Goal: Task Accomplishment & Management: Complete application form

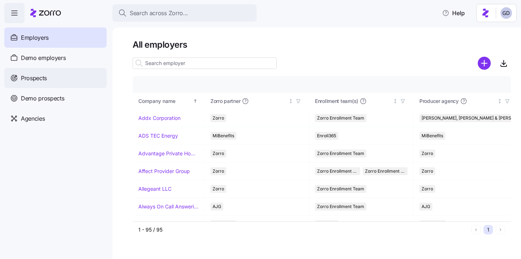
click at [64, 78] on div "Prospects" at bounding box center [55, 78] width 102 height 20
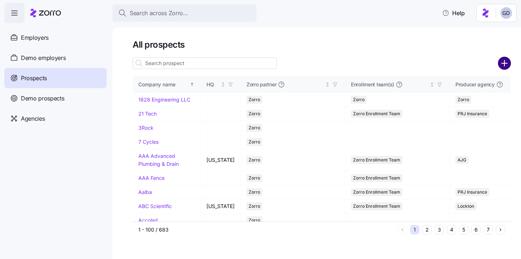
click at [506, 62] on circle "add icon" at bounding box center [505, 63] width 12 height 12
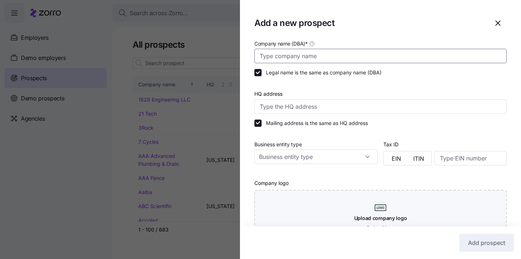
click at [301, 56] on input "Company name (DBA) *" at bounding box center [381, 56] width 252 height 14
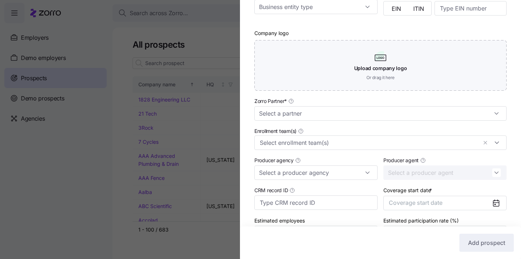
scroll to position [157, 0]
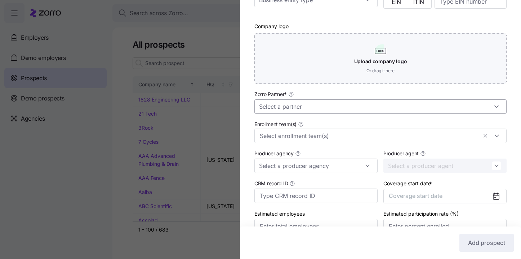
type input "Bethany Lutheran"
click at [301, 104] on input "Zorro Partner *" at bounding box center [381, 106] width 252 height 14
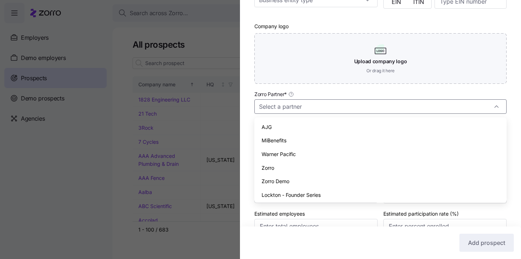
click at [266, 164] on span "Zorro" at bounding box center [268, 168] width 13 height 8
type input "Zorro"
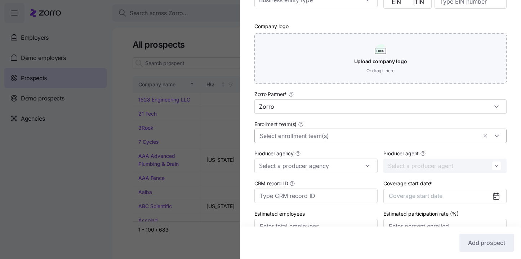
click at [298, 131] on input "Enrollment team(s)" at bounding box center [369, 135] width 218 height 9
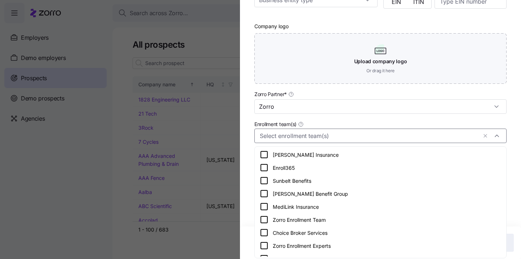
click at [265, 217] on icon at bounding box center [264, 219] width 9 height 9
click at [245, 189] on div "Company name (DBA) * Bethany Lutheran Legal name is the same as company name (D…" at bounding box center [380, 64] width 281 height 365
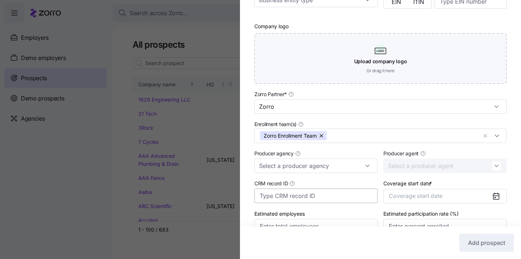
scroll to position [196, 0]
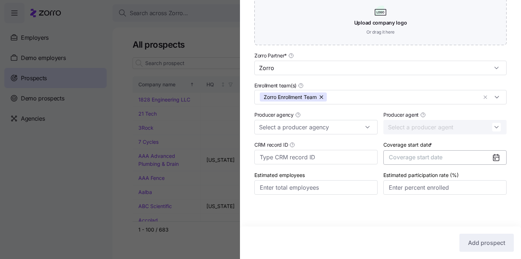
click at [468, 157] on button "Coverage start date" at bounding box center [445, 157] width 123 height 14
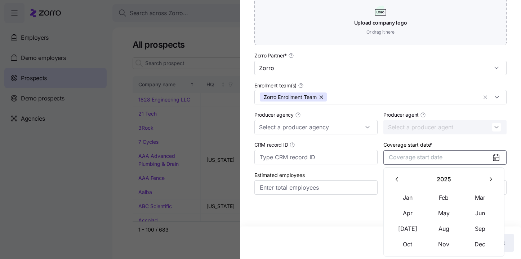
click at [484, 179] on button "button" at bounding box center [491, 179] width 15 height 15
click at [405, 199] on button "Jan" at bounding box center [408, 197] width 36 height 15
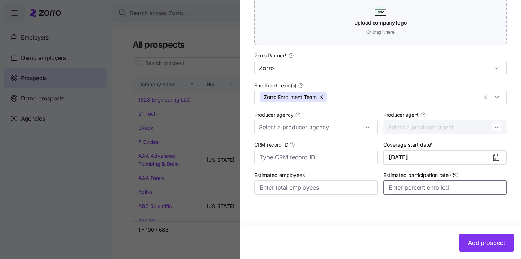
click at [441, 188] on input "Estimated participation rate (%)" at bounding box center [445, 187] width 123 height 14
click at [489, 246] on span "Add prospect" at bounding box center [486, 242] width 37 height 9
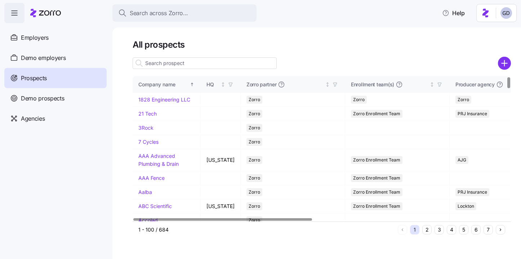
click at [239, 62] on input at bounding box center [205, 63] width 144 height 12
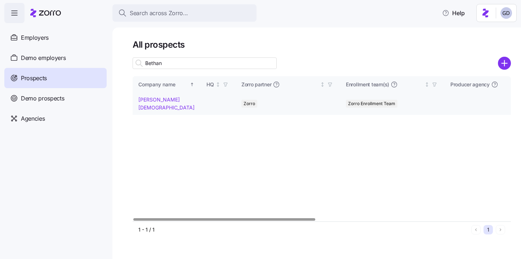
type input "Bethan"
click at [173, 100] on link "Bethany Lutheran" at bounding box center [166, 103] width 56 height 14
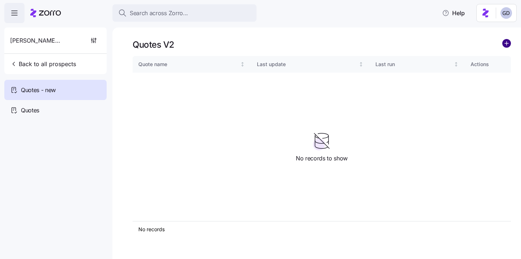
click at [507, 45] on circle "add icon" at bounding box center [507, 43] width 8 height 8
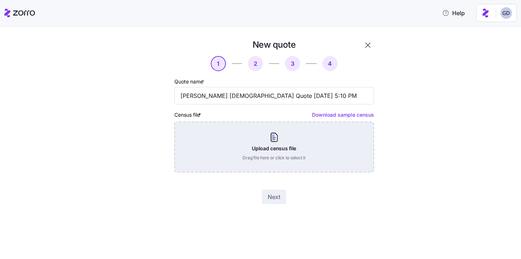
click at [256, 142] on div "Upload census file Drag file here or click to select it" at bounding box center [275, 147] width 200 height 50
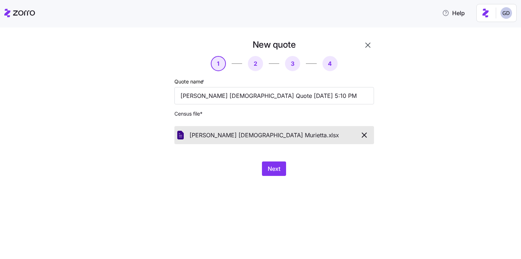
click at [369, 51] on button "button" at bounding box center [368, 45] width 12 height 12
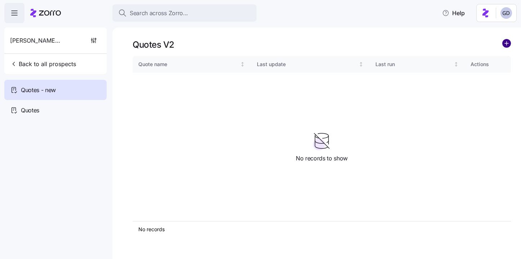
click at [508, 42] on circle "add icon" at bounding box center [507, 43] width 8 height 8
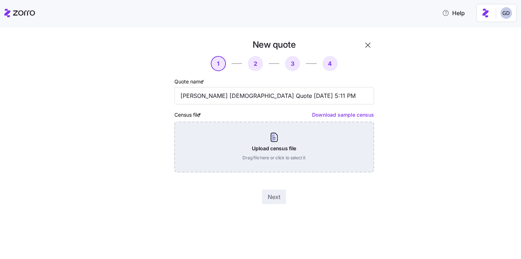
click at [240, 144] on div "Upload census file Drag file here or click to select it" at bounding box center [275, 147] width 200 height 50
click at [276, 146] on div "Upload census file Drag file here or click to select it" at bounding box center [275, 147] width 200 height 50
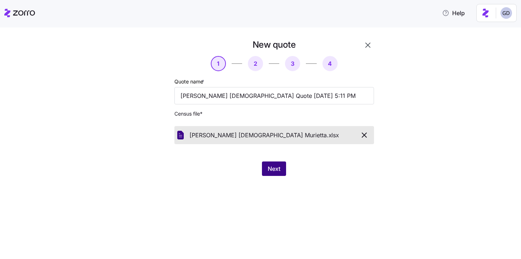
click at [277, 167] on span "Next" at bounding box center [274, 168] width 13 height 9
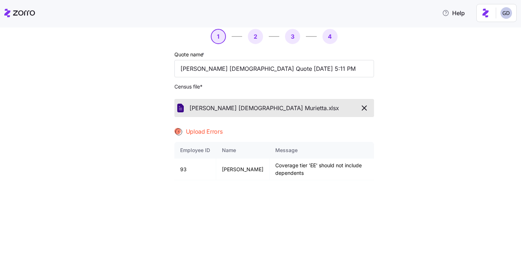
scroll to position [28, 0]
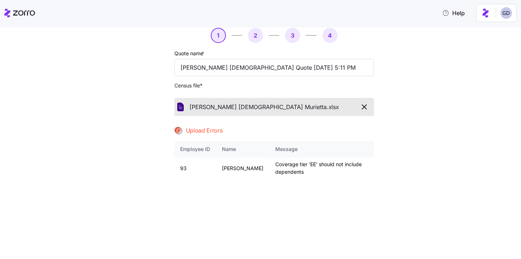
click at [361, 111] on icon "button" at bounding box center [364, 106] width 9 height 9
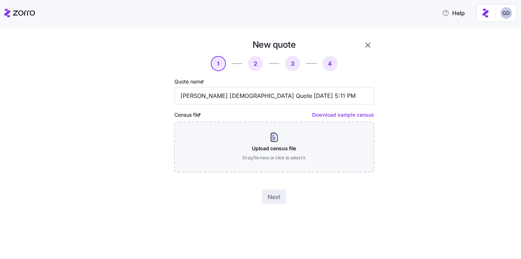
scroll to position [0, 0]
click at [367, 40] on button "button" at bounding box center [368, 45] width 12 height 12
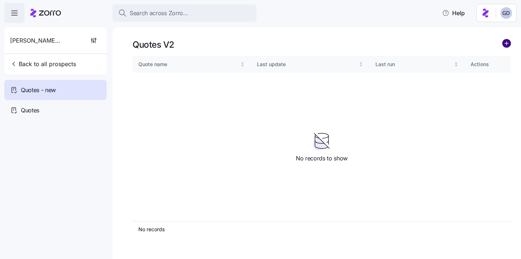
click at [504, 44] on circle "add icon" at bounding box center [507, 43] width 8 height 8
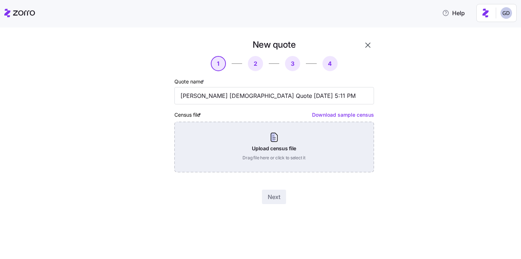
click at [286, 150] on div "Upload census file Drag file here or click to select it" at bounding box center [275, 147] width 200 height 50
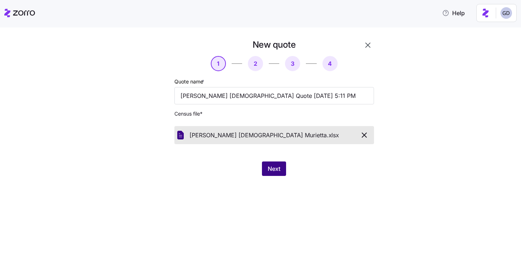
click at [269, 171] on span "Next" at bounding box center [274, 168] width 13 height 9
click at [368, 49] on icon "button" at bounding box center [368, 45] width 9 height 9
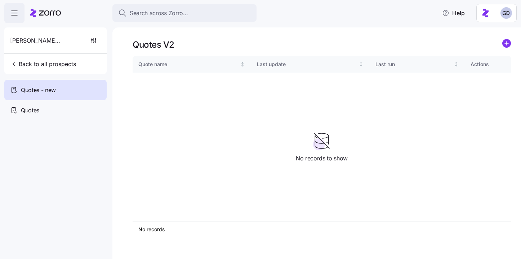
click at [507, 43] on icon "add icon" at bounding box center [507, 43] width 4 height 0
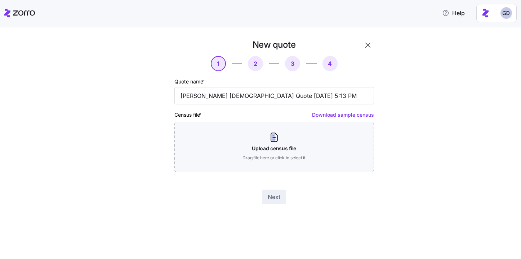
click at [370, 49] on icon "button" at bounding box center [368, 45] width 9 height 9
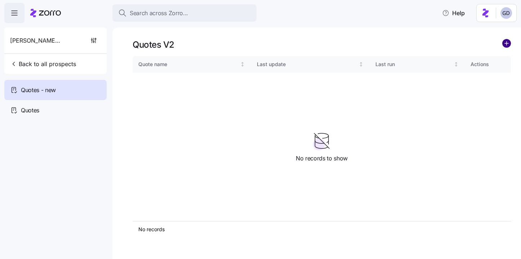
click at [506, 42] on circle "add icon" at bounding box center [507, 43] width 8 height 8
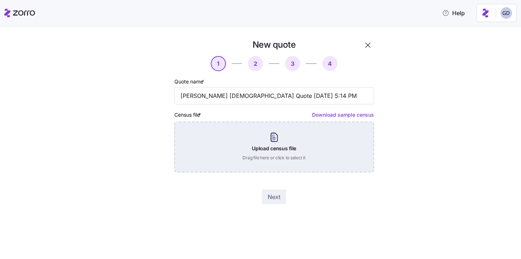
click at [273, 145] on div "Upload census file Drag file here or click to select it" at bounding box center [275, 147] width 200 height 50
click at [234, 128] on div "Upload census file Drag file here or click to select it" at bounding box center [275, 147] width 200 height 50
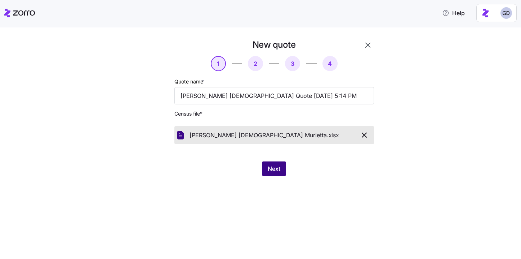
click at [278, 167] on span "Next" at bounding box center [274, 168] width 13 height 9
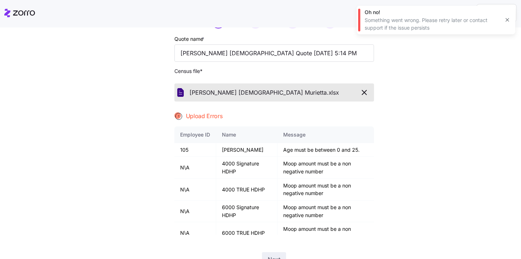
scroll to position [44, 0]
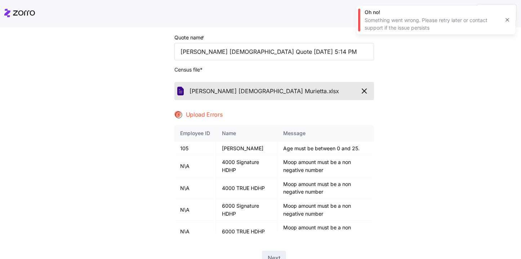
click at [363, 91] on icon "button" at bounding box center [364, 91] width 9 height 9
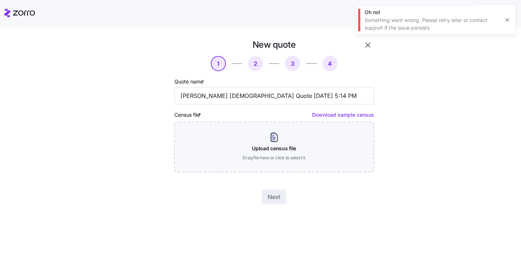
click at [367, 47] on icon "button" at bounding box center [368, 45] width 9 height 9
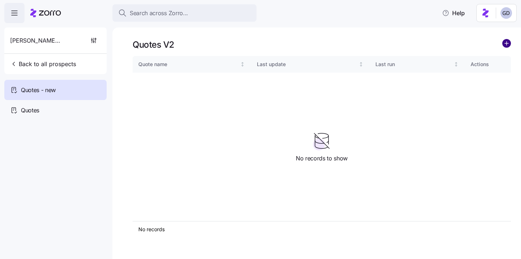
click at [508, 46] on circle "add icon" at bounding box center [507, 43] width 8 height 8
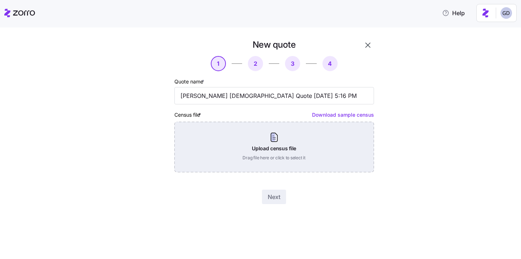
click at [235, 139] on div "Upload census file Drag file here or click to select it" at bounding box center [275, 147] width 200 height 50
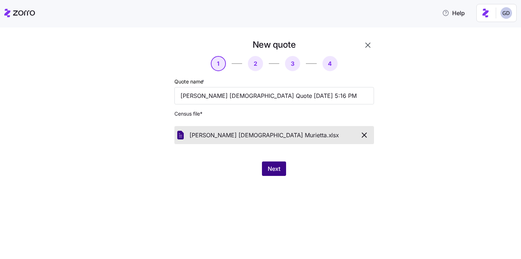
click at [278, 171] on span "Next" at bounding box center [274, 168] width 13 height 9
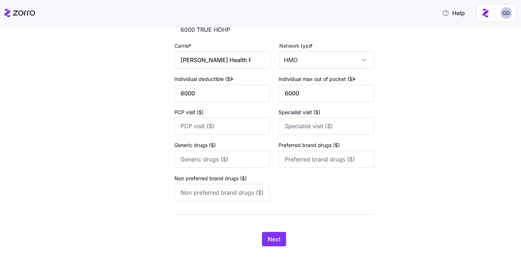
scroll to position [1145, 0]
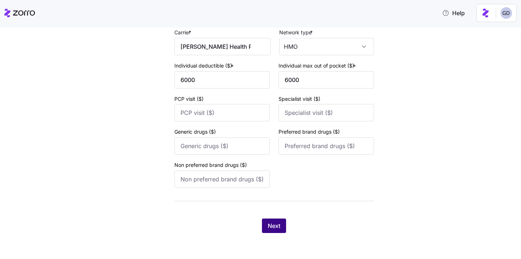
click at [269, 228] on span "Next" at bounding box center [274, 225] width 13 height 9
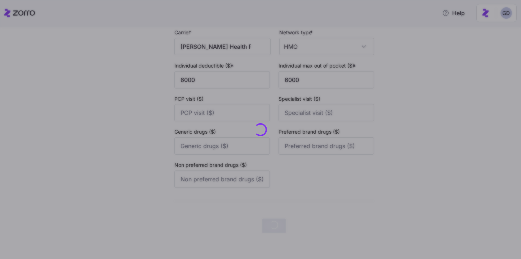
scroll to position [0, 0]
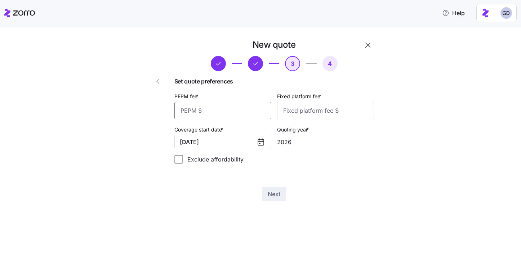
click at [235, 107] on input "PEPM fee *" at bounding box center [223, 110] width 97 height 17
click at [308, 113] on input "Fixed platform fee *" at bounding box center [325, 110] width 97 height 17
click at [229, 111] on input "50" at bounding box center [223, 110] width 97 height 17
type input "60"
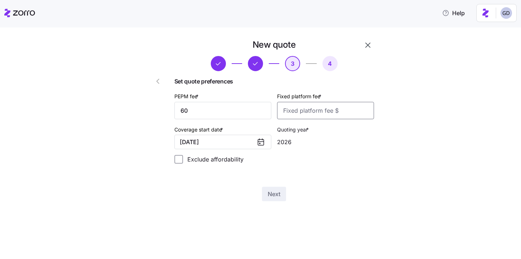
click at [309, 114] on input "Fixed platform fee *" at bounding box center [325, 110] width 97 height 17
type input "100"
click at [281, 198] on button "Next" at bounding box center [274, 193] width 24 height 14
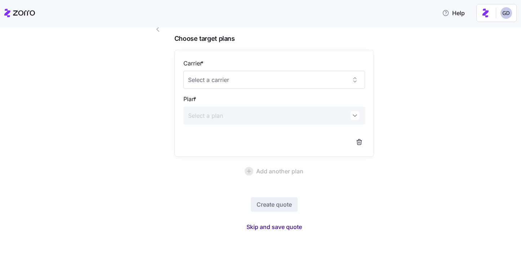
click at [262, 223] on span "Skip and save quote" at bounding box center [275, 226] width 56 height 9
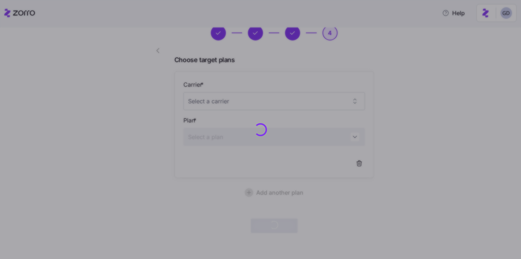
scroll to position [30, 0]
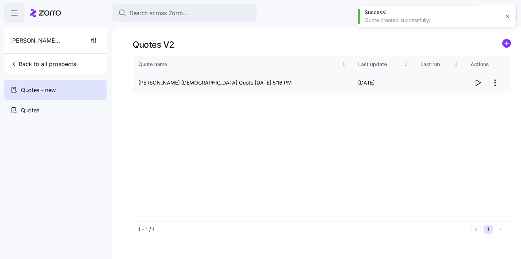
click at [480, 80] on icon "button" at bounding box center [478, 82] width 9 height 9
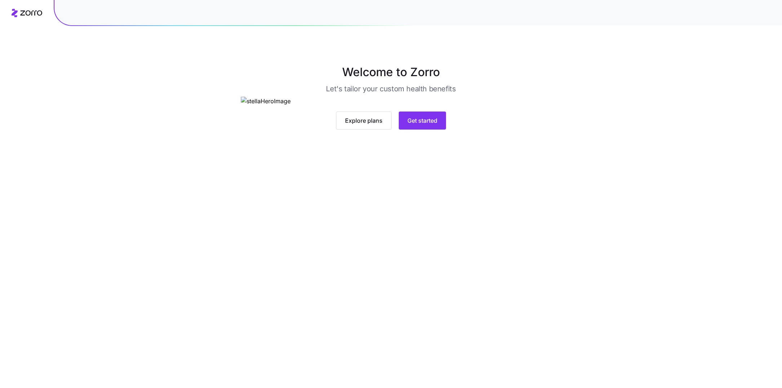
click at [414, 266] on main "Welcome to Zorro Let's tailor your custom health benefits Explore plans Get sta…" at bounding box center [391, 194] width 782 height 388
click at [414, 125] on span "Get started" at bounding box center [422, 120] width 30 height 9
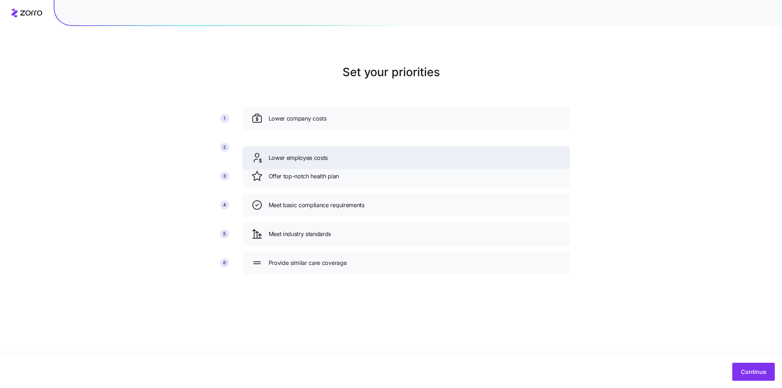
drag, startPoint x: 339, startPoint y: 172, endPoint x: 339, endPoint y: 149, distance: 23.1
click at [339, 152] on div "Lower employee costs" at bounding box center [406, 158] width 310 height 12
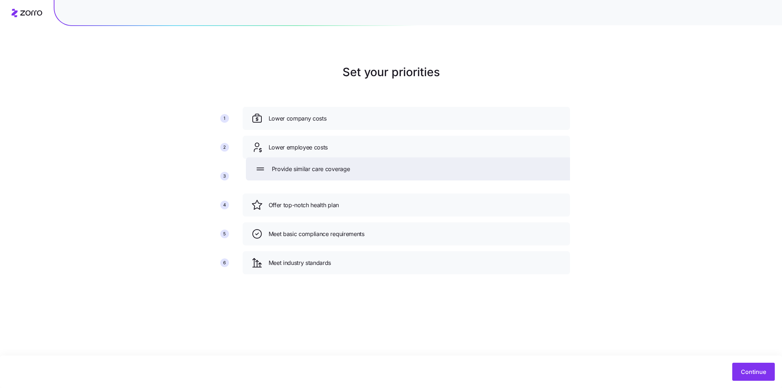
drag, startPoint x: 334, startPoint y: 259, endPoint x: 337, endPoint y: 169, distance: 90.6
click at [337, 169] on span "Provide similar care coverage" at bounding box center [311, 168] width 78 height 9
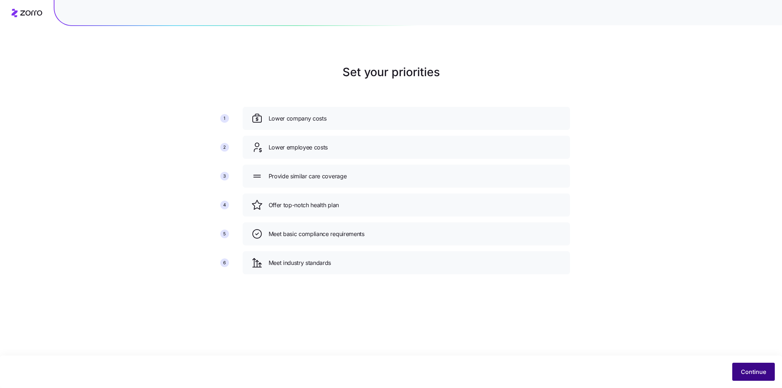
click at [755, 371] on span "Continue" at bounding box center [753, 371] width 25 height 9
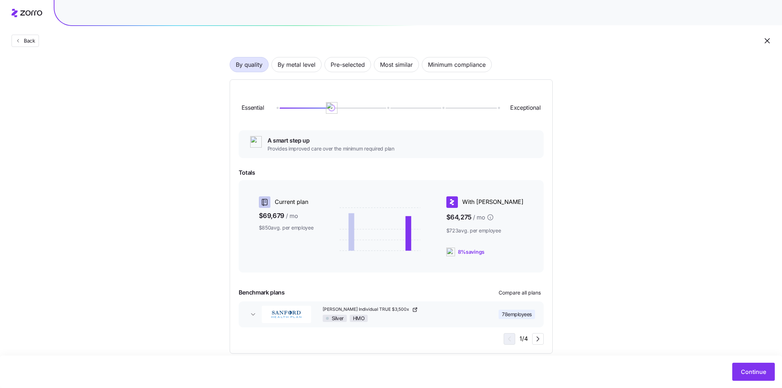
scroll to position [50, 0]
click at [300, 66] on span "By metal level" at bounding box center [297, 64] width 38 height 14
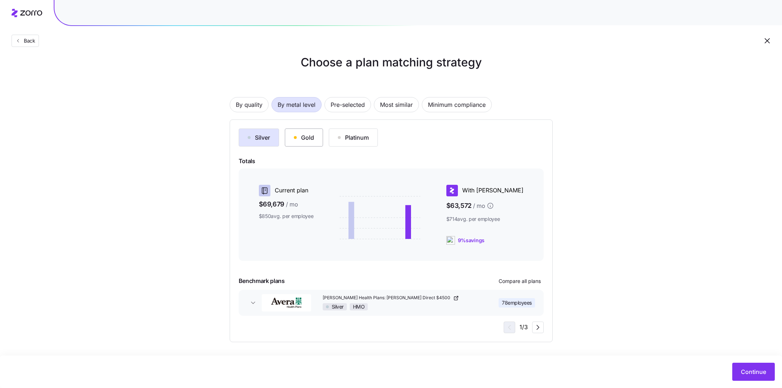
click at [296, 141] on div "Gold" at bounding box center [304, 137] width 20 height 9
click at [256, 143] on button "Silver" at bounding box center [259, 137] width 40 height 18
click at [538, 330] on icon "button" at bounding box center [538, 327] width 9 height 9
click at [748, 369] on span "Continue" at bounding box center [753, 371] width 25 height 9
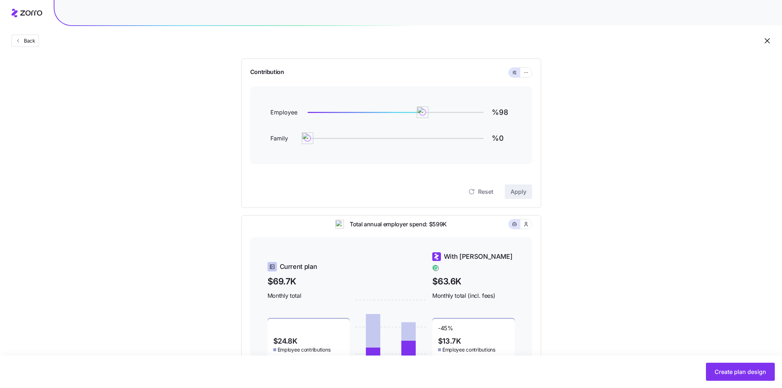
scroll to position [60, 0]
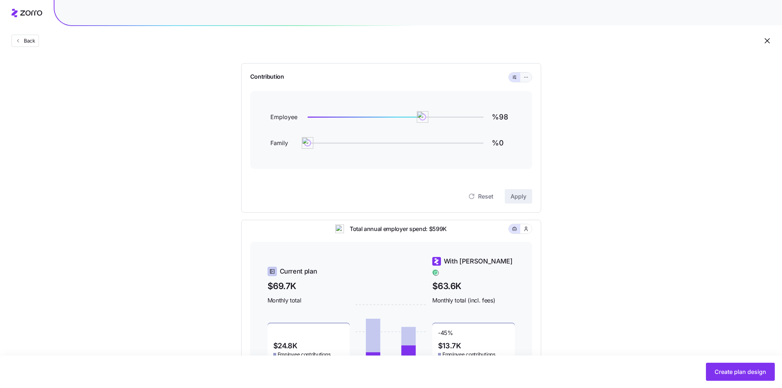
click at [526, 79] on icon "button" at bounding box center [526, 77] width 5 height 9
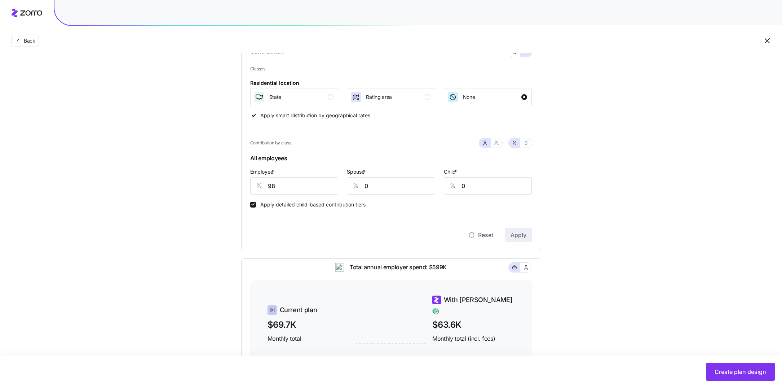
scroll to position [86, 0]
click at [312, 101] on div "State" at bounding box center [294, 97] width 80 height 12
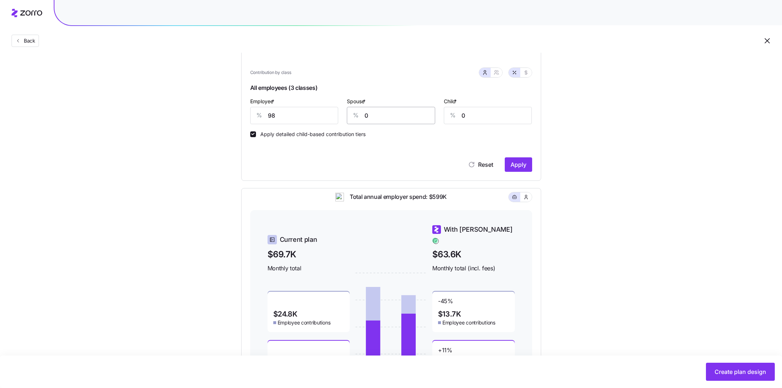
scroll to position [166, 0]
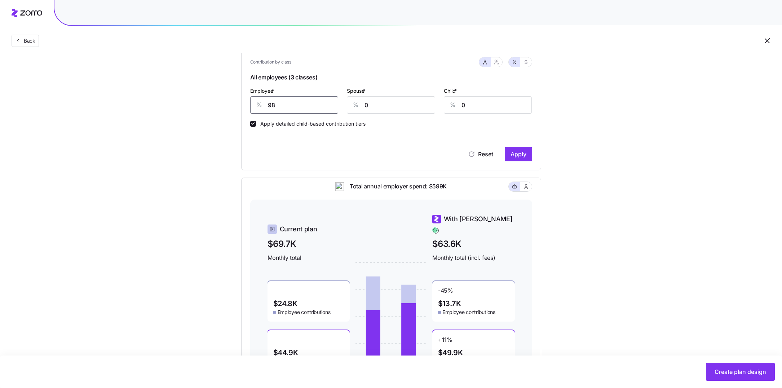
click at [273, 106] on input "98" at bounding box center [294, 104] width 88 height 17
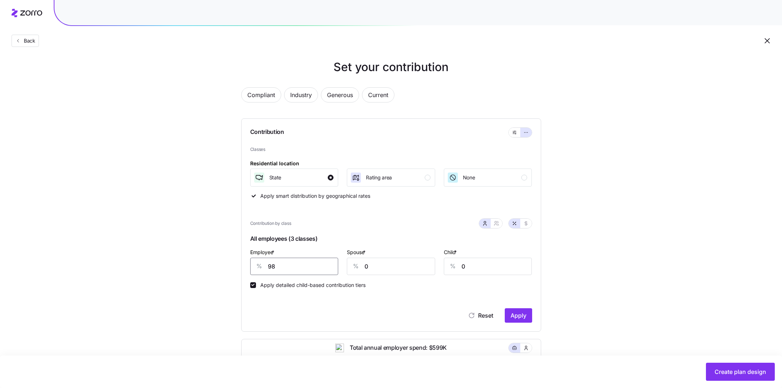
scroll to position [4, 0]
click at [269, 98] on span "Compliant" at bounding box center [261, 95] width 28 height 14
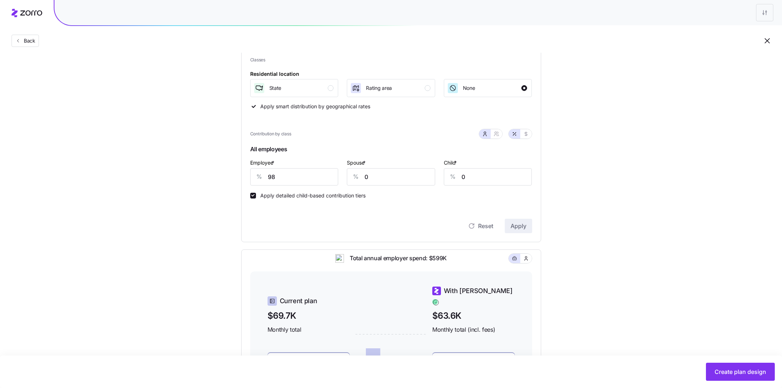
scroll to position [95, 0]
click at [326, 93] on button "State" at bounding box center [294, 87] width 88 height 18
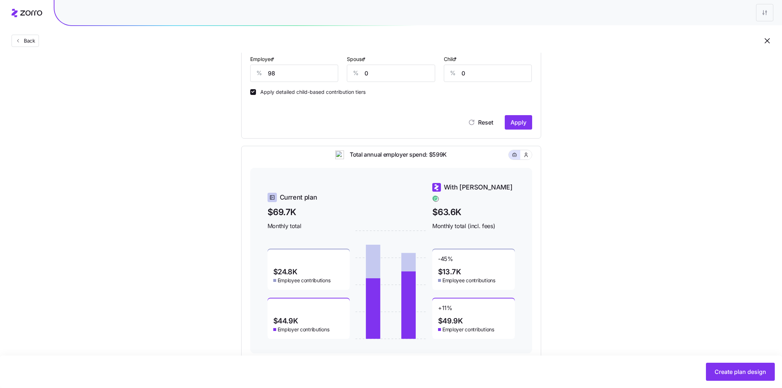
scroll to position [214, 0]
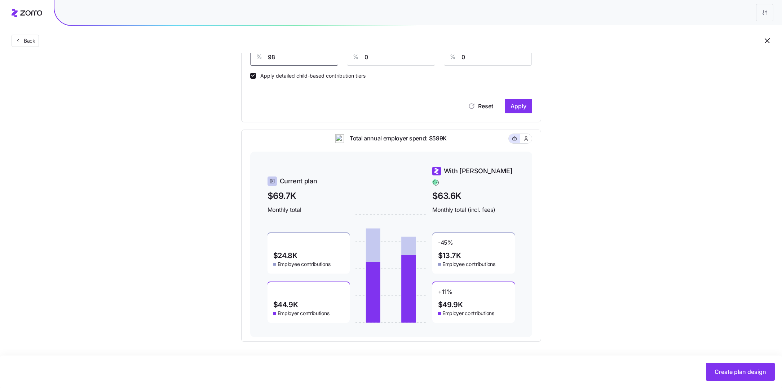
click at [297, 61] on input "98" at bounding box center [294, 56] width 88 height 17
click at [519, 109] on span "Apply" at bounding box center [519, 106] width 16 height 9
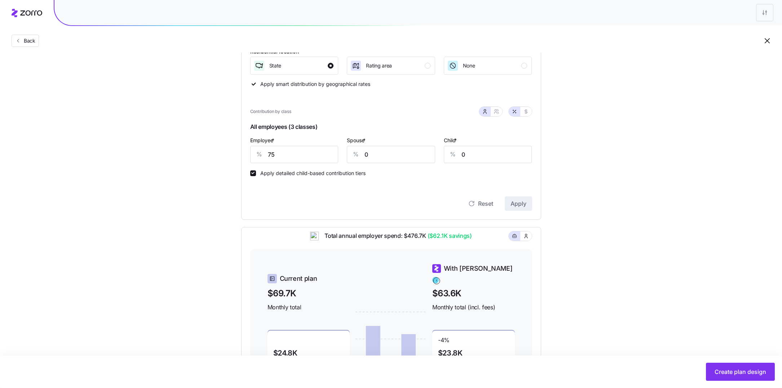
scroll to position [116, 0]
click at [312, 154] on input "75" at bounding box center [294, 155] width 88 height 17
click at [306, 157] on input "75" at bounding box center [294, 155] width 88 height 17
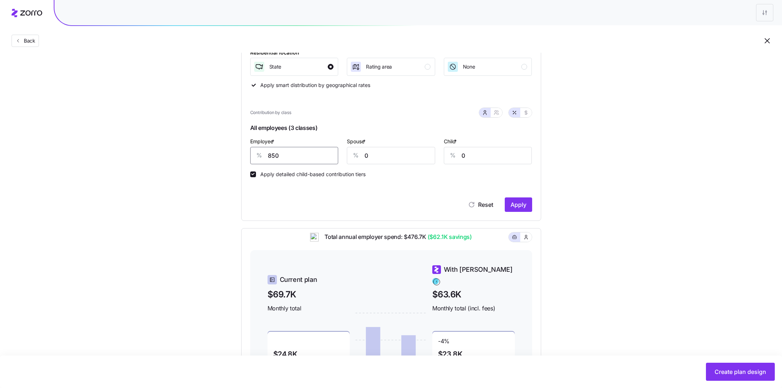
click at [330, 155] on input "850" at bounding box center [294, 155] width 88 height 17
click at [515, 206] on span "Apply" at bounding box center [519, 204] width 16 height 9
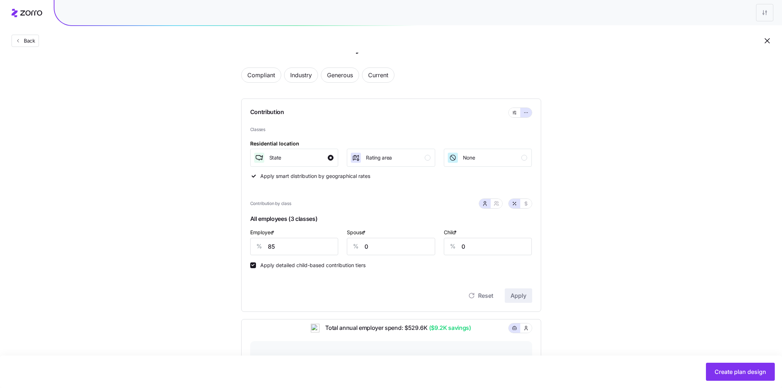
scroll to position [0, 0]
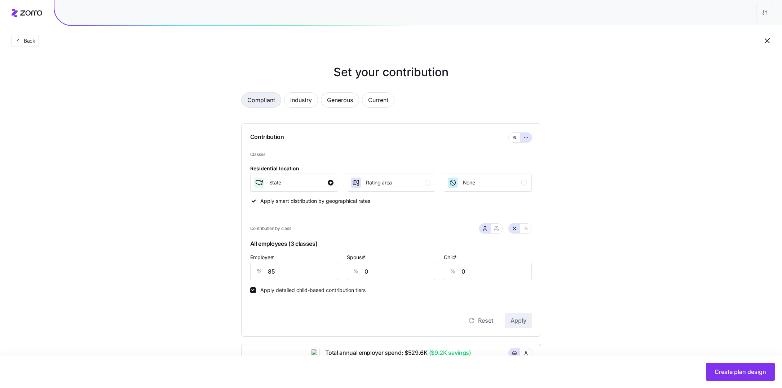
click at [266, 100] on span "Compliant" at bounding box center [261, 100] width 28 height 14
type input "98"
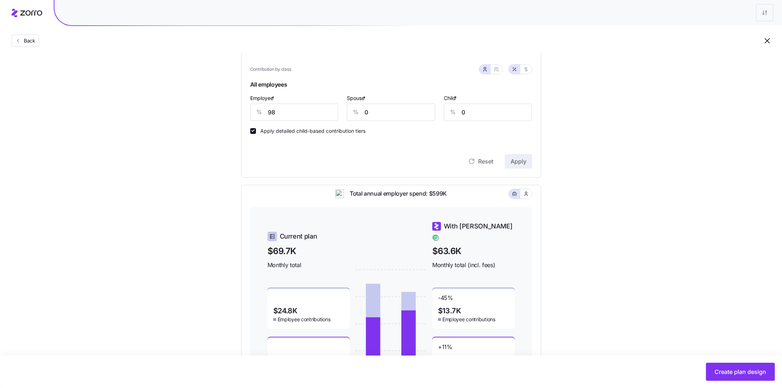
scroll to position [214, 0]
